Goal: Information Seeking & Learning: Find specific fact

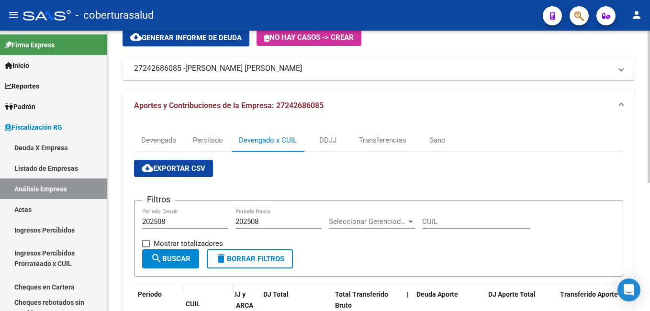
scroll to position [44, 0]
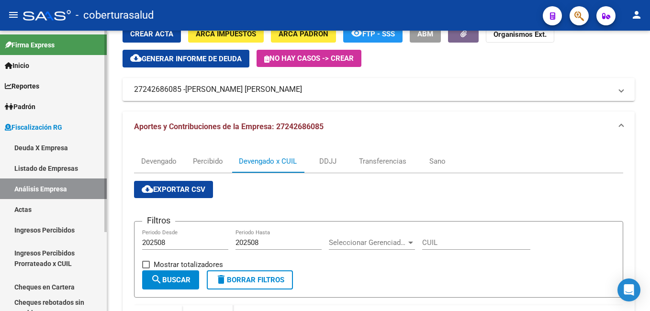
click at [28, 146] on link "Deuda X Empresa" at bounding box center [53, 147] width 107 height 21
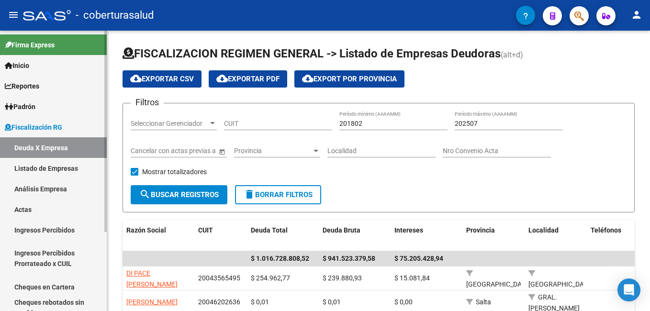
click at [35, 186] on link "Análisis Empresa" at bounding box center [53, 188] width 107 height 21
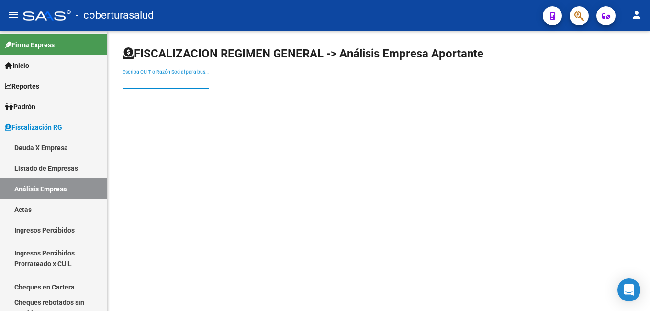
click at [134, 84] on input "Escriba CUIT o Razón Social para buscar" at bounding box center [165, 81] width 86 height 8
paste input "20260404785"
type input "20260404785"
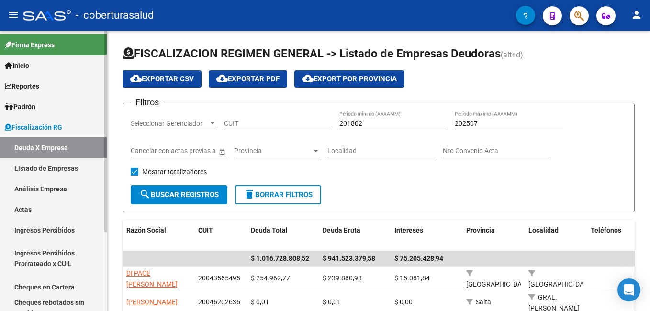
click at [29, 183] on link "Análisis Empresa" at bounding box center [53, 188] width 107 height 21
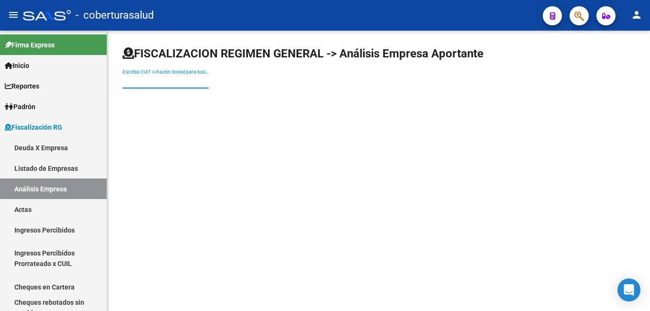
click at [136, 78] on input "Escriba CUIT o Razón Social para buscar" at bounding box center [165, 81] width 86 height 8
paste input "30707840389"
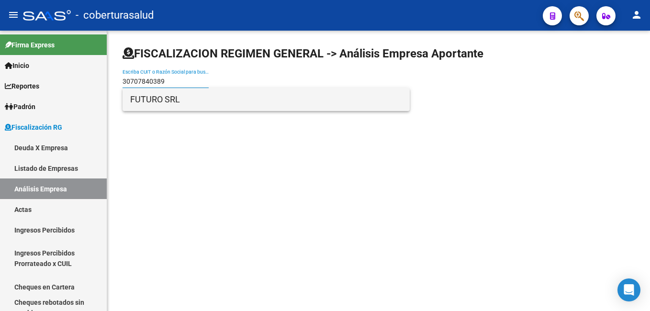
type input "30707840389"
click at [171, 100] on span "FUTURO SRL" at bounding box center [266, 99] width 272 height 23
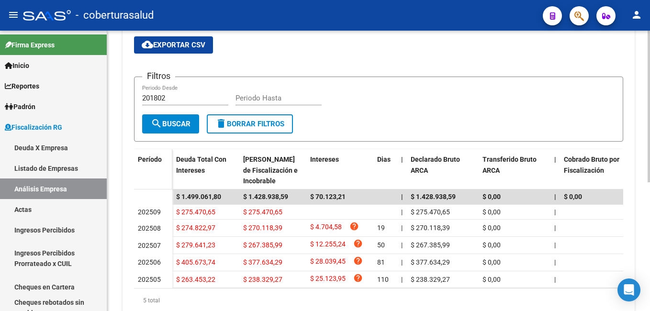
scroll to position [189, 0]
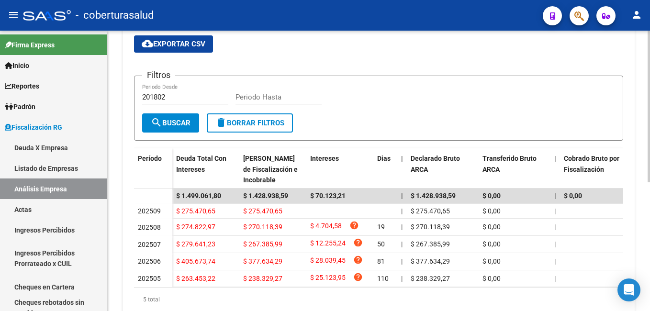
drag, startPoint x: 172, startPoint y: 92, endPoint x: 124, endPoint y: 99, distance: 48.4
click at [124, 99] on div "Devengado Devengado x CUIL DDJJ cloud_download Exportar CSV Filtros 201802 Peri…" at bounding box center [378, 162] width 512 height 330
drag, startPoint x: 169, startPoint y: 99, endPoint x: 130, endPoint y: 99, distance: 38.7
click at [130, 99] on div "Devengado Devengado x CUIL DDJJ cloud_download Exportar CSV Filtros 201802 Peri…" at bounding box center [378, 162] width 512 height 330
type input "202508"
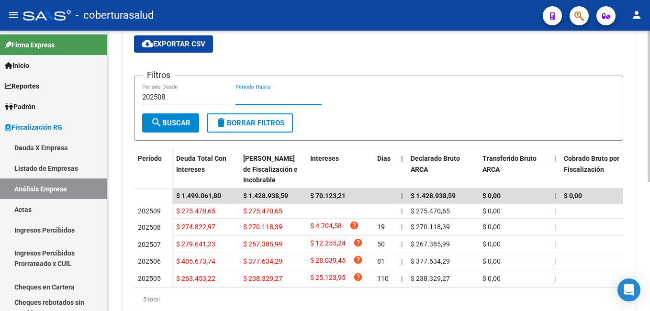
click at [248, 99] on input "Periodo Hasta" at bounding box center [278, 97] width 86 height 9
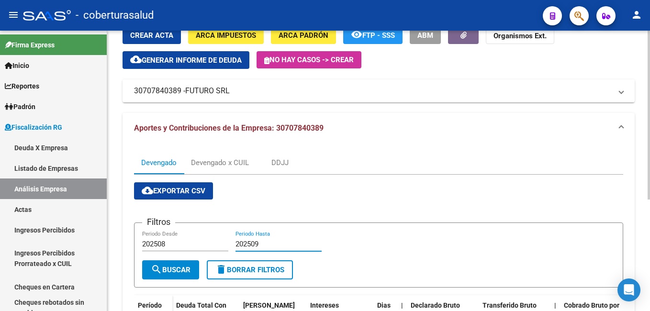
scroll to position [41, 0]
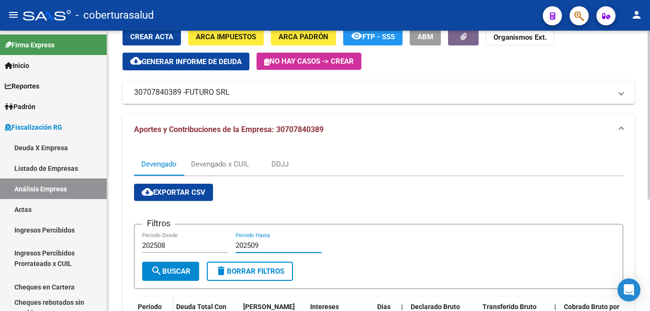
type input "202509"
click at [209, 164] on div "Devengado x CUIL" at bounding box center [220, 164] width 58 height 11
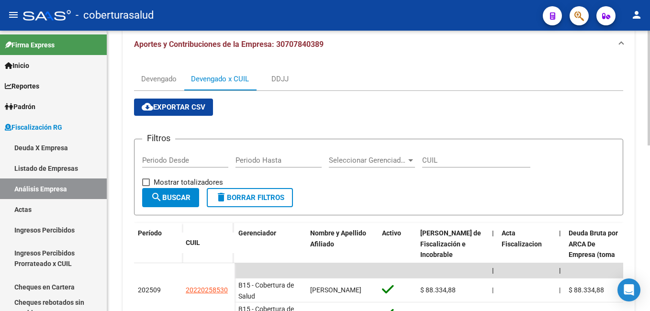
scroll to position [96, 0]
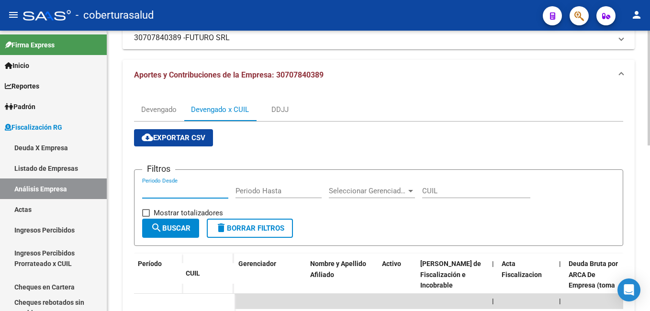
click at [148, 194] on input "Periodo Desde" at bounding box center [185, 191] width 86 height 9
type input "0"
type input "202508"
click at [239, 189] on input "Periodo Hasta" at bounding box center [278, 191] width 86 height 9
type input "202509"
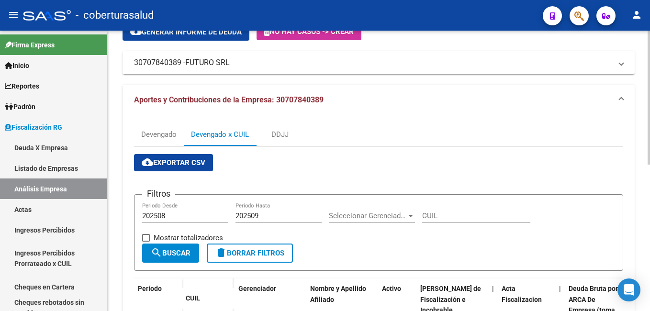
scroll to position [68, 0]
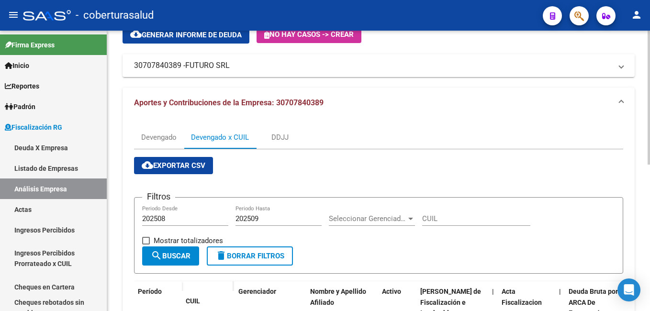
click at [153, 162] on span "cloud_download Exportar CSV" at bounding box center [174, 165] width 64 height 9
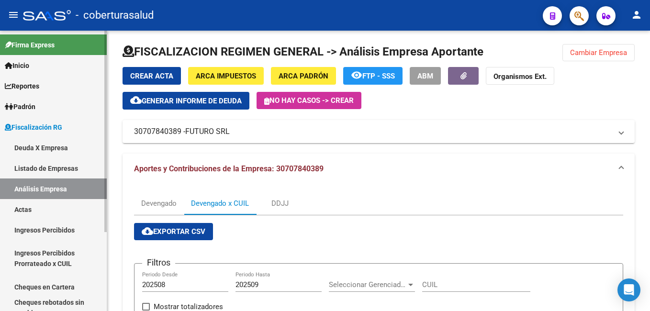
scroll to position [0, 0]
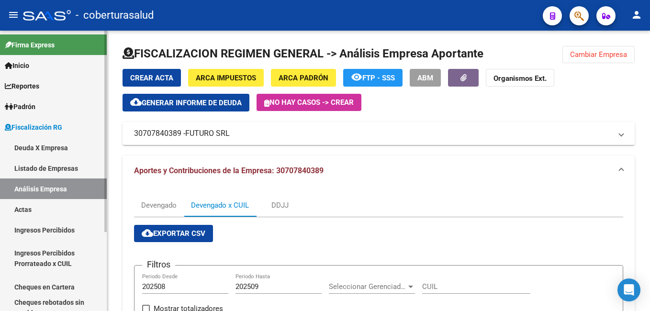
click at [27, 148] on link "Deuda X Empresa" at bounding box center [53, 147] width 107 height 21
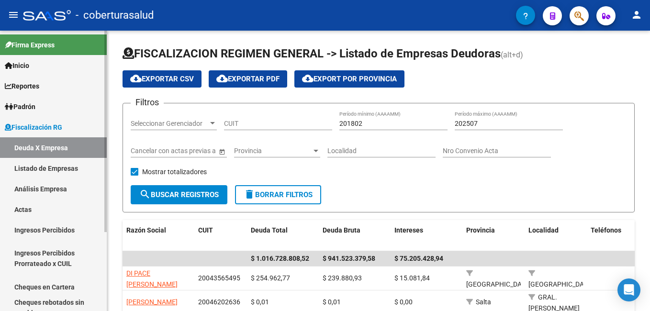
click at [37, 191] on link "Análisis Empresa" at bounding box center [53, 188] width 107 height 21
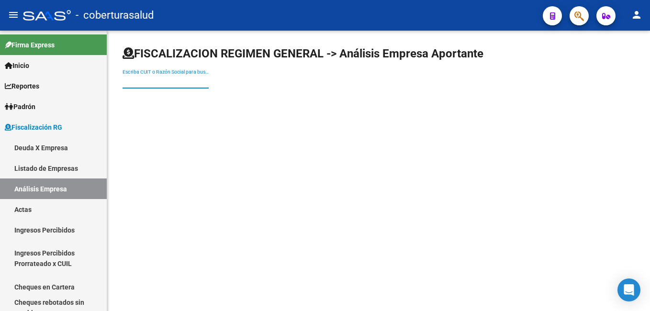
click at [127, 78] on input "Escriba CUIT o Razón Social para buscar" at bounding box center [165, 81] width 86 height 8
paste input "30717914887"
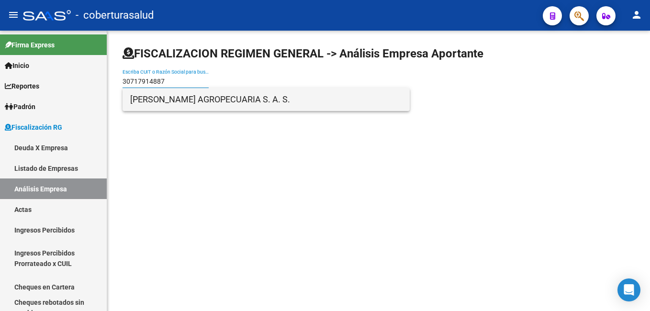
type input "30717914887"
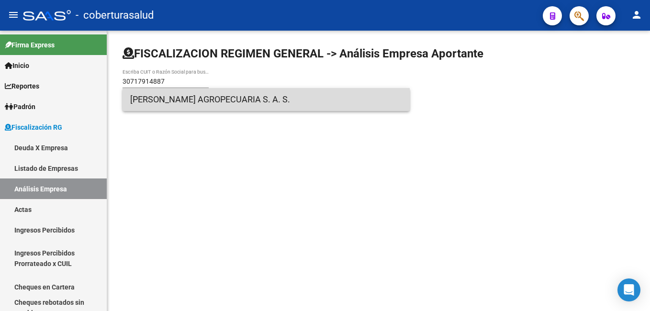
click at [143, 102] on span "[PERSON_NAME] AGROPECUARIA S. A. S." at bounding box center [266, 99] width 272 height 23
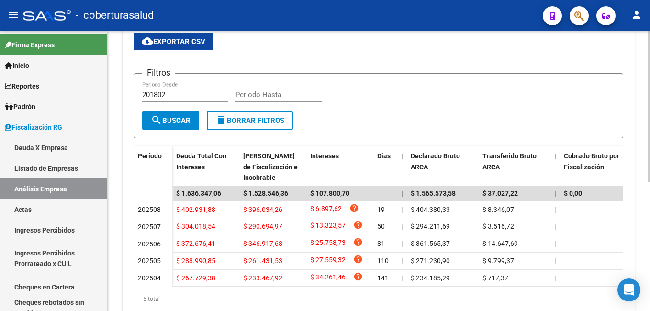
scroll to position [96, 0]
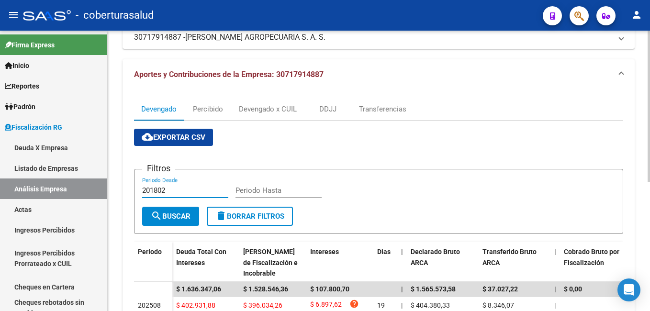
drag, startPoint x: 165, startPoint y: 190, endPoint x: 151, endPoint y: 190, distance: 14.4
click at [151, 190] on input "201802" at bounding box center [185, 190] width 86 height 9
type input "202508"
click at [234, 189] on app-form-text-field "202508 Periodo Desde" at bounding box center [188, 190] width 93 height 9
click at [240, 192] on input "Periodo Hasta" at bounding box center [278, 190] width 86 height 9
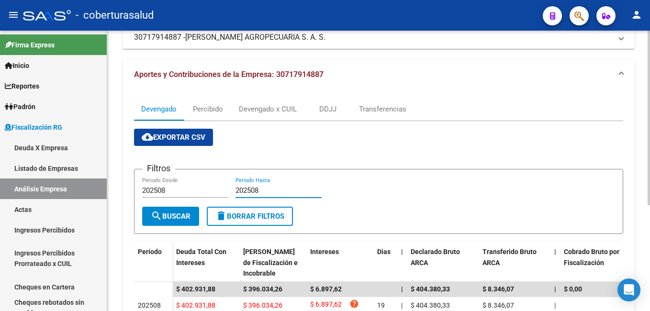
type input "202508"
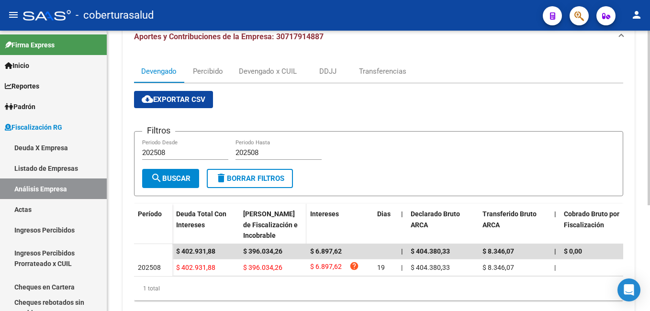
scroll to position [169, 0]
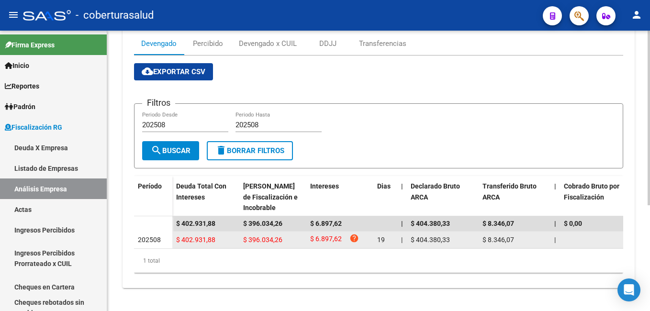
click at [202, 236] on span "$ 402.931,88" at bounding box center [195, 240] width 39 height 8
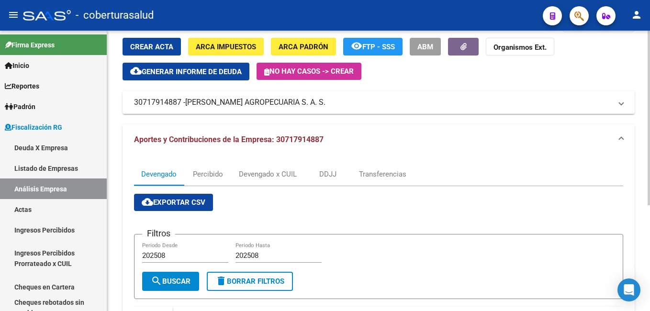
scroll to position [26, 0]
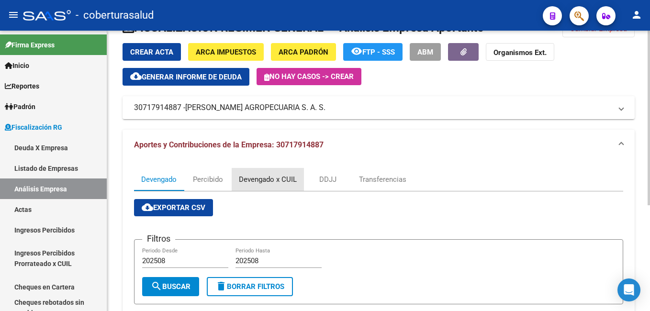
click at [269, 178] on div "Devengado x CUIL" at bounding box center [268, 179] width 58 height 11
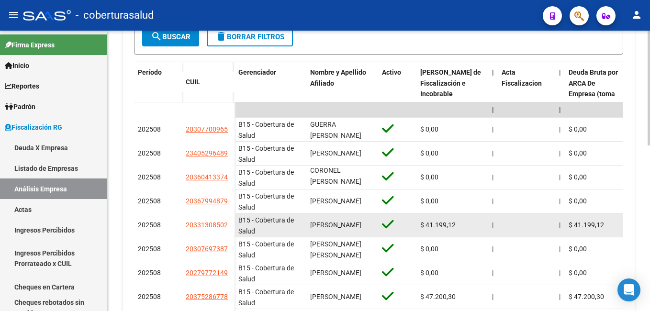
scroll to position [239, 0]
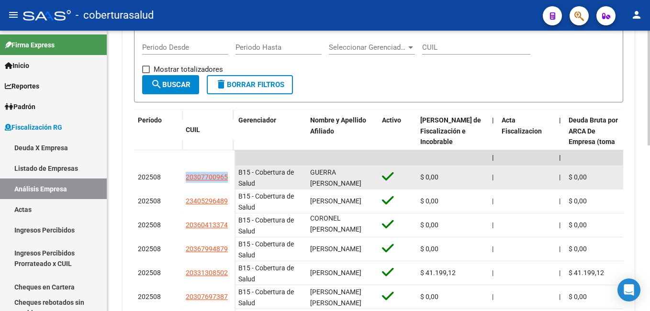
drag, startPoint x: 185, startPoint y: 175, endPoint x: 228, endPoint y: 178, distance: 43.2
click at [228, 178] on datatable-body-cell "20307700965" at bounding box center [208, 178] width 53 height 24
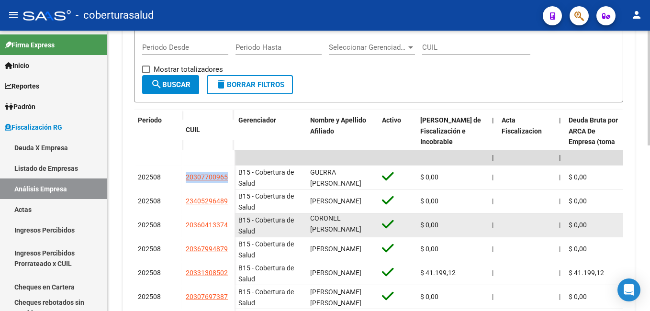
copy span "20307700965"
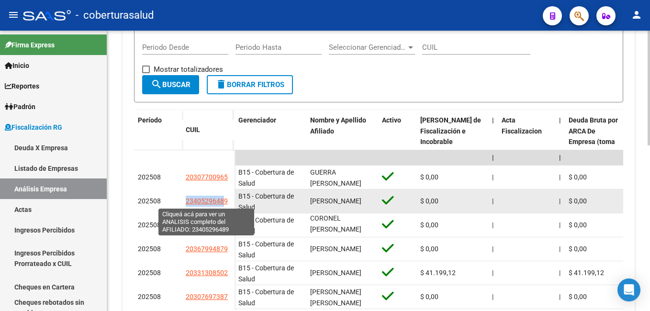
drag, startPoint x: 183, startPoint y: 201, endPoint x: 222, endPoint y: 204, distance: 38.9
click at [222, 204] on datatable-body-cell "23405296489" at bounding box center [208, 201] width 53 height 24
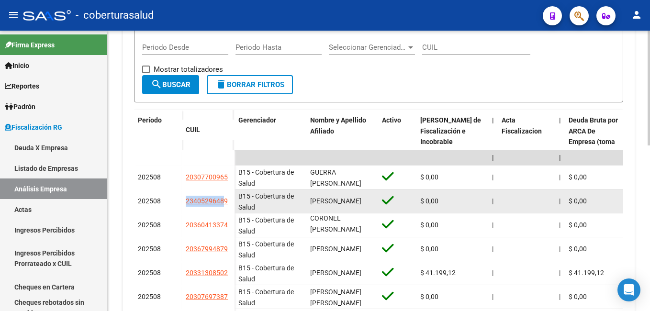
drag, startPoint x: 222, startPoint y: 204, endPoint x: 195, endPoint y: 202, distance: 27.3
click at [195, 202] on span "23405296489" at bounding box center [207, 201] width 42 height 8
copy span "2340529648"
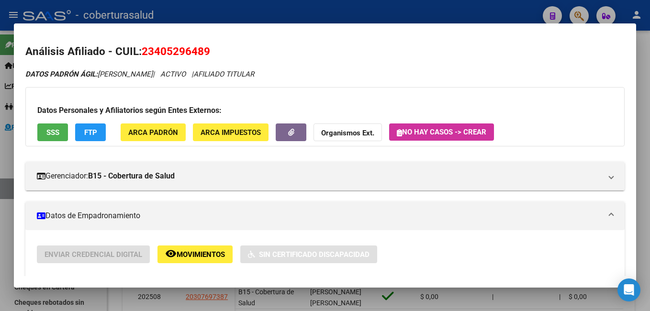
drag, startPoint x: 156, startPoint y: 50, endPoint x: 207, endPoint y: 53, distance: 50.3
click at [207, 53] on span "23405296489" at bounding box center [176, 51] width 68 height 12
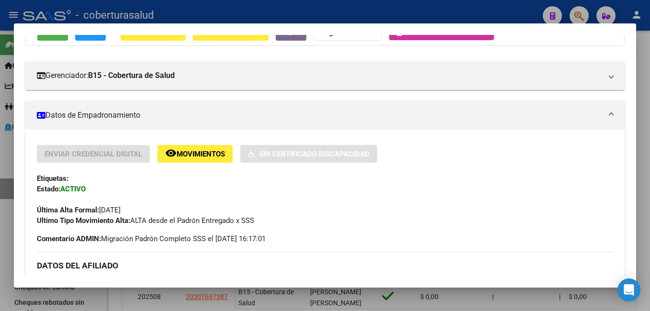
scroll to position [96, 0]
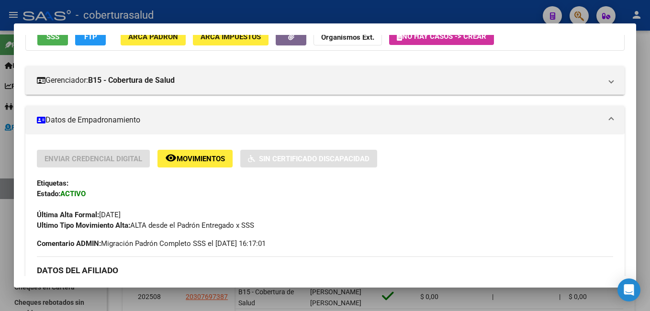
click at [485, 4] on div at bounding box center [325, 155] width 650 height 311
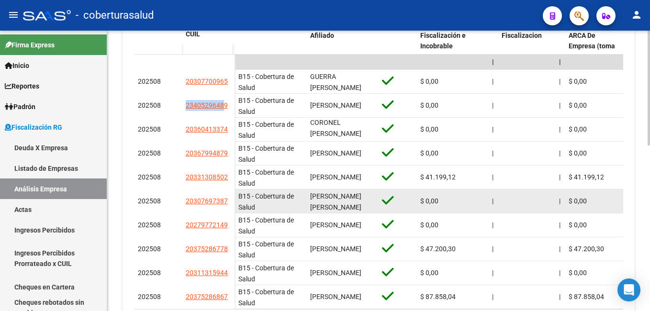
scroll to position [2, 0]
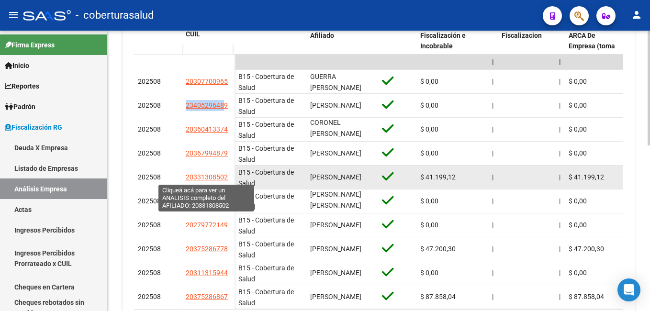
drag, startPoint x: 195, startPoint y: 177, endPoint x: 223, endPoint y: 178, distance: 28.2
click at [223, 178] on span "20331308502" at bounding box center [207, 177] width 42 height 8
copy span "33130850"
type textarea "20331308502"
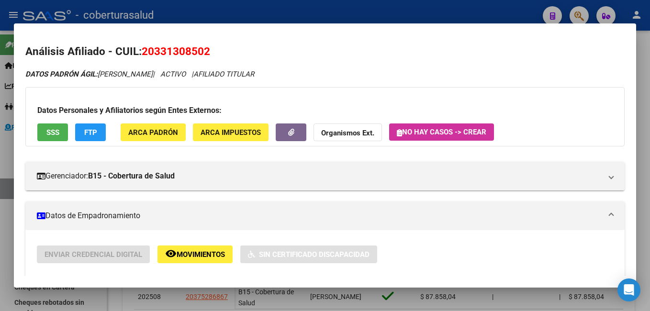
drag, startPoint x: 157, startPoint y: 50, endPoint x: 207, endPoint y: 50, distance: 49.7
click at [207, 50] on span "20331308502" at bounding box center [176, 51] width 68 height 12
copy span "33130850"
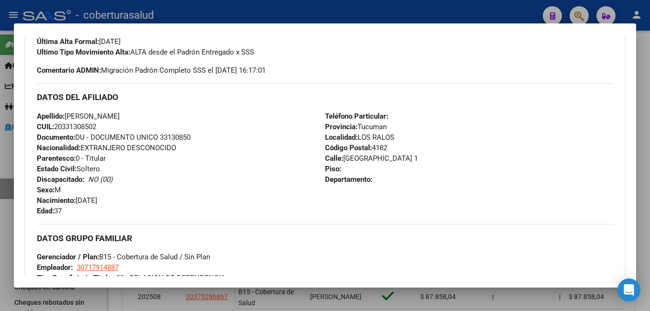
scroll to position [335, 0]
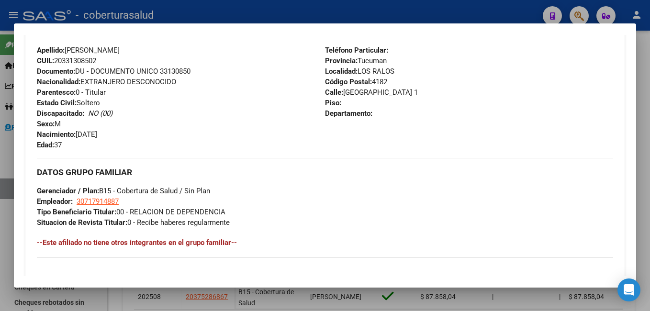
click at [210, 7] on div at bounding box center [325, 155] width 650 height 311
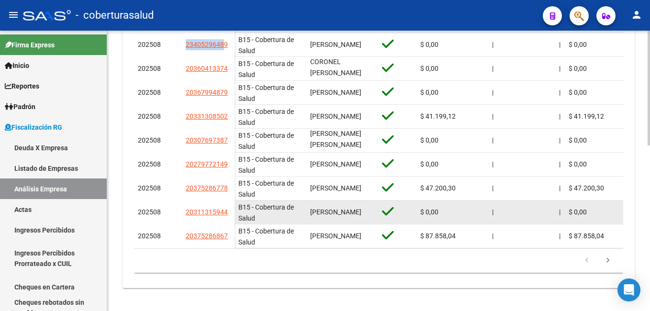
scroll to position [403, 0]
